Goal: Task Accomplishment & Management: Manage account settings

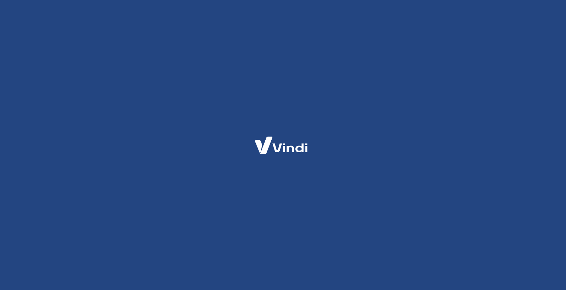
select select "SP"
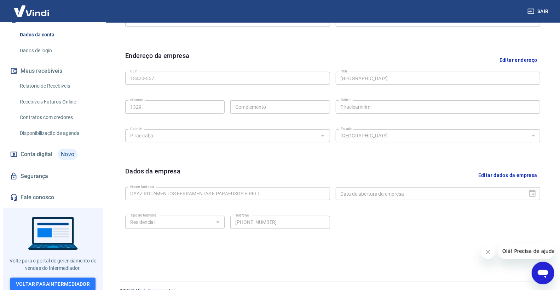
scroll to position [219, 0]
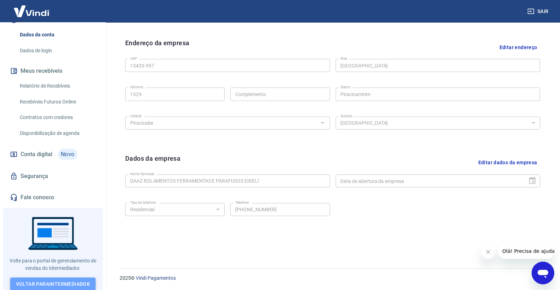
click at [52, 280] on link "Voltar para Intermediador" at bounding box center [53, 284] width 86 height 13
